Goal: Information Seeking & Learning: Find contact information

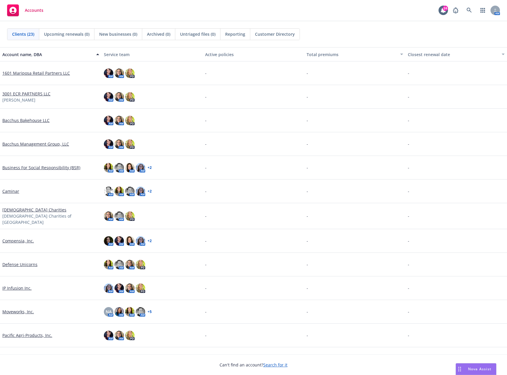
click at [29, 263] on link "Defense Unicorns" at bounding box center [19, 264] width 35 height 6
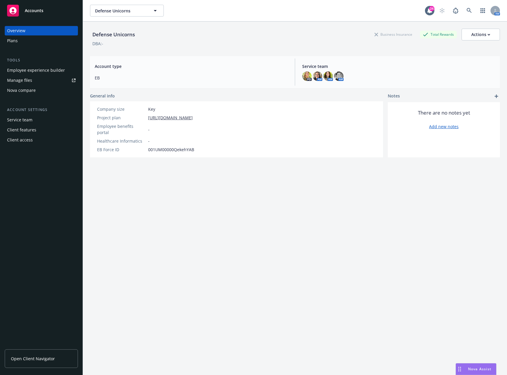
click at [41, 70] on div "Employee experience builder" at bounding box center [36, 70] width 58 height 9
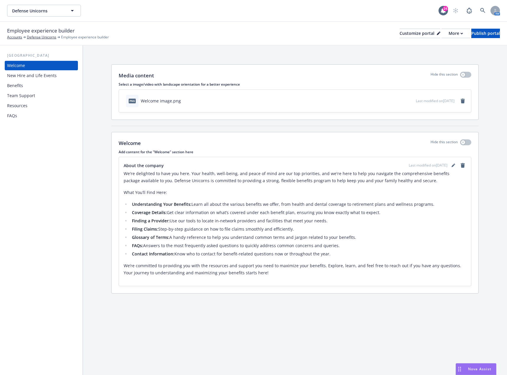
click at [25, 117] on div "FAQs" at bounding box center [41, 115] width 69 height 9
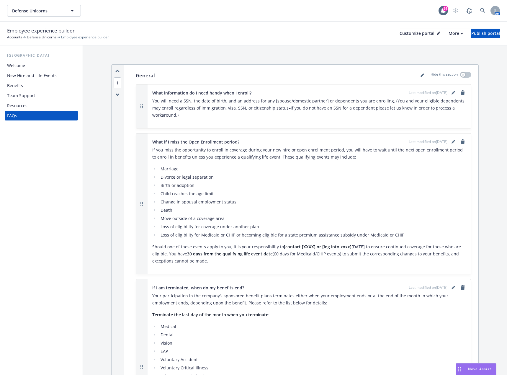
click at [25, 106] on div "Resources" at bounding box center [17, 105] width 20 height 9
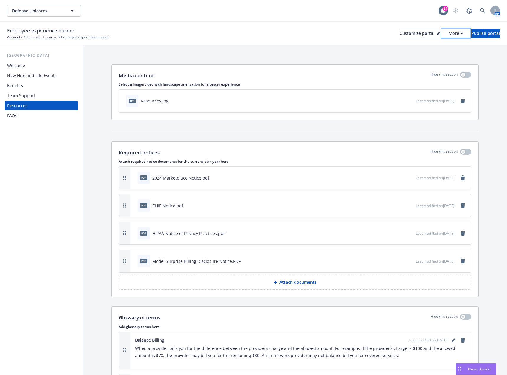
click at [461, 33] on icon "button" at bounding box center [462, 33] width 2 height 1
click at [437, 48] on link "Copy preview link" at bounding box center [425, 47] width 54 height 12
click at [39, 96] on div "Team Support" at bounding box center [41, 95] width 69 height 9
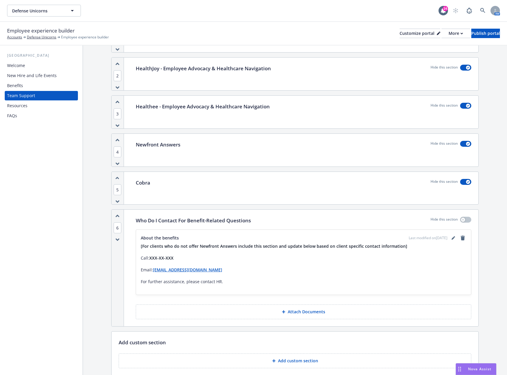
scroll to position [118, 0]
click at [452, 239] on icon "editPencil" at bounding box center [453, 237] width 3 height 3
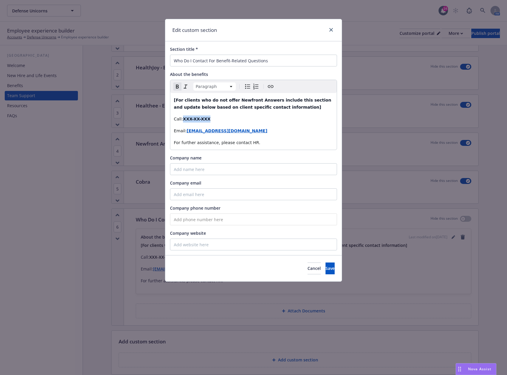
drag, startPoint x: 209, startPoint y: 119, endPoint x: 184, endPoint y: 120, distance: 25.4
click at [184, 120] on p "Call: XXX-XX-XXX" at bounding box center [253, 118] width 159 height 7
drag, startPoint x: 225, startPoint y: 131, endPoint x: 217, endPoint y: 131, distance: 8.6
click at [217, 131] on p "Email: Contact@email.com" at bounding box center [253, 130] width 159 height 7
click at [242, 142] on icon "button" at bounding box center [242, 143] width 4 height 4
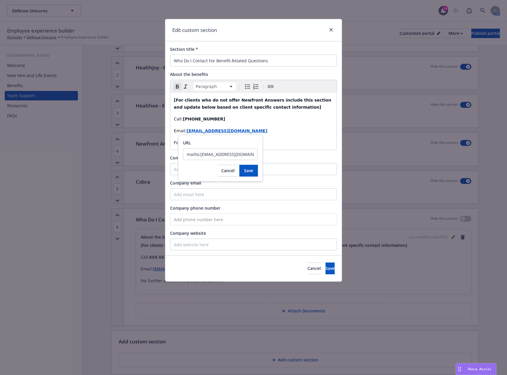
drag, startPoint x: 242, startPoint y: 153, endPoint x: 201, endPoint y: 155, distance: 42.0
click at [201, 155] on input "mailto:Contact@email.com" at bounding box center [220, 154] width 75 height 12
click at [248, 170] on span "Save" at bounding box center [248, 171] width 9 height 6
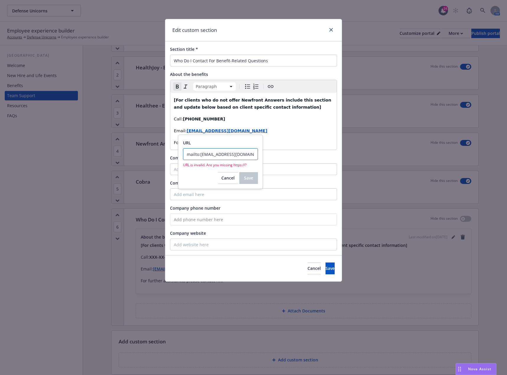
click at [245, 154] on input "mailto:defenseunicorns@answers.newfront.com" at bounding box center [220, 154] width 75 height 12
click at [246, 154] on input "mailto:defenseunicorns@answers.newfront.com" at bounding box center [220, 154] width 75 height 12
type input "mailto:defenseunicorns@answers.newfront.com"
click at [230, 179] on span "Cancel" at bounding box center [228, 178] width 13 height 6
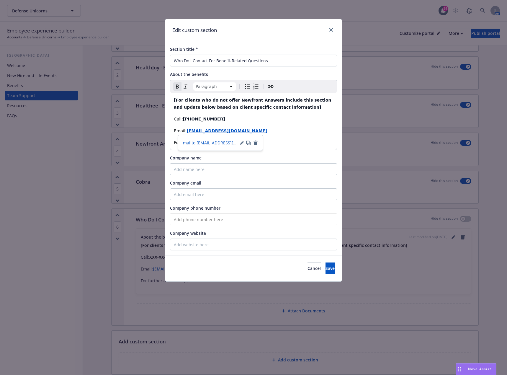
click at [273, 138] on div "[For clients who do not offer Newfront Answers include this section and update …" at bounding box center [253, 121] width 167 height 57
drag, startPoint x: 224, startPoint y: 131, endPoint x: 187, endPoint y: 132, distance: 36.9
click at [187, 132] on p "Email: Contact@email.com" at bounding box center [253, 130] width 159 height 7
click at [200, 131] on strong "[EMAIL_ADDRESS][DOMAIN_NAME]" at bounding box center [227, 130] width 81 height 5
drag, startPoint x: 201, startPoint y: 131, endPoint x: 187, endPoint y: 132, distance: 14.5
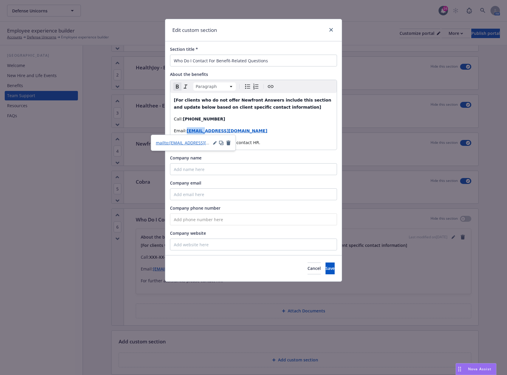
click at [187, 132] on strong "[EMAIL_ADDRESS][DOMAIN_NAME]" at bounding box center [227, 130] width 81 height 5
drag, startPoint x: 229, startPoint y: 131, endPoint x: 186, endPoint y: 133, distance: 43.4
click at [186, 132] on p "Email: defenseu @email.com" at bounding box center [253, 130] width 159 height 7
click at [284, 145] on p "For further assistance, please contact HR." at bounding box center [253, 142] width 159 height 7
click at [326, 268] on button "Save" at bounding box center [330, 269] width 9 height 12
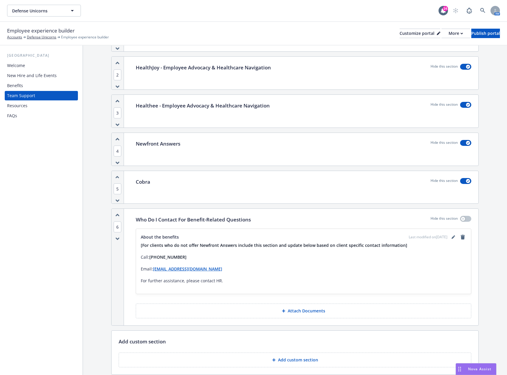
click at [222, 268] on strong "defenseunicorns@answers.newfront.com" at bounding box center [187, 269] width 69 height 6
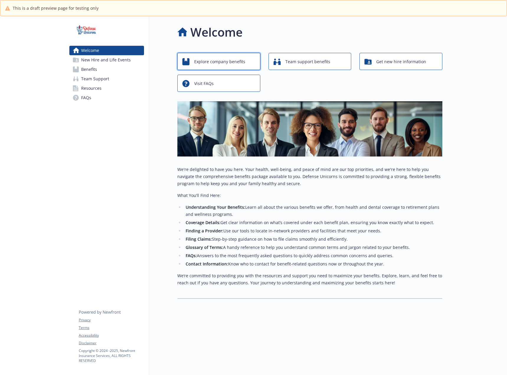
click at [231, 62] on span "Explore company benefits" at bounding box center [219, 61] width 51 height 11
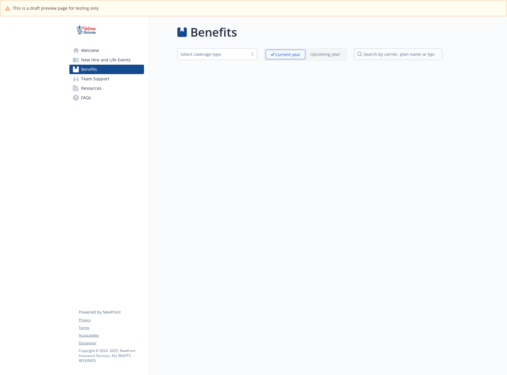
click at [107, 79] on span "Team Support" at bounding box center [95, 78] width 28 height 9
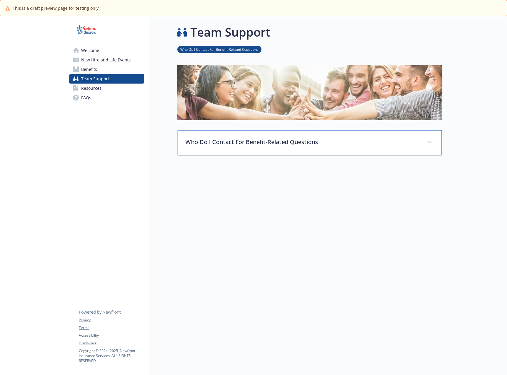
click at [255, 141] on p "Who Do I Contact For Benefit-Related Questions" at bounding box center [302, 142] width 235 height 9
